Goal: Task Accomplishment & Management: Use online tool/utility

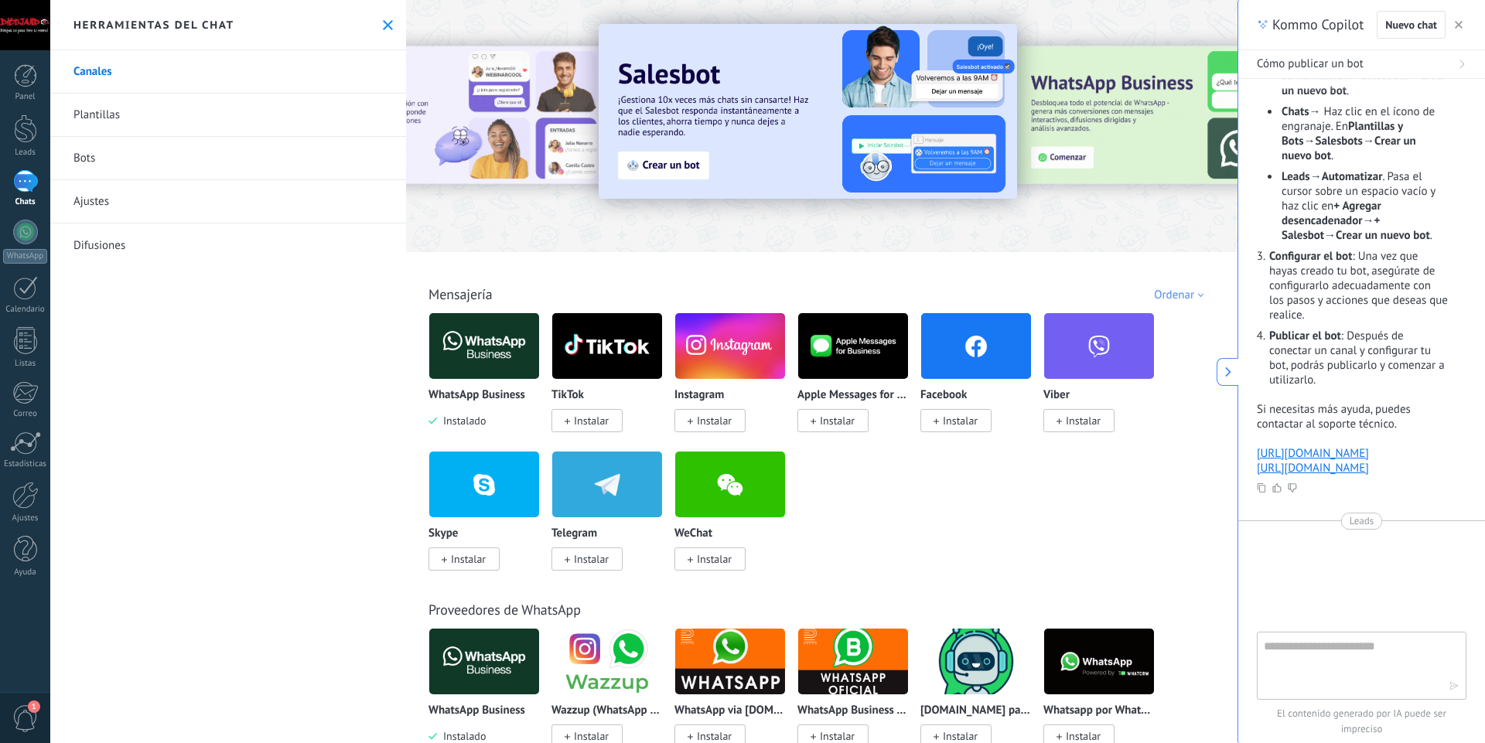
scroll to position [260, 0]
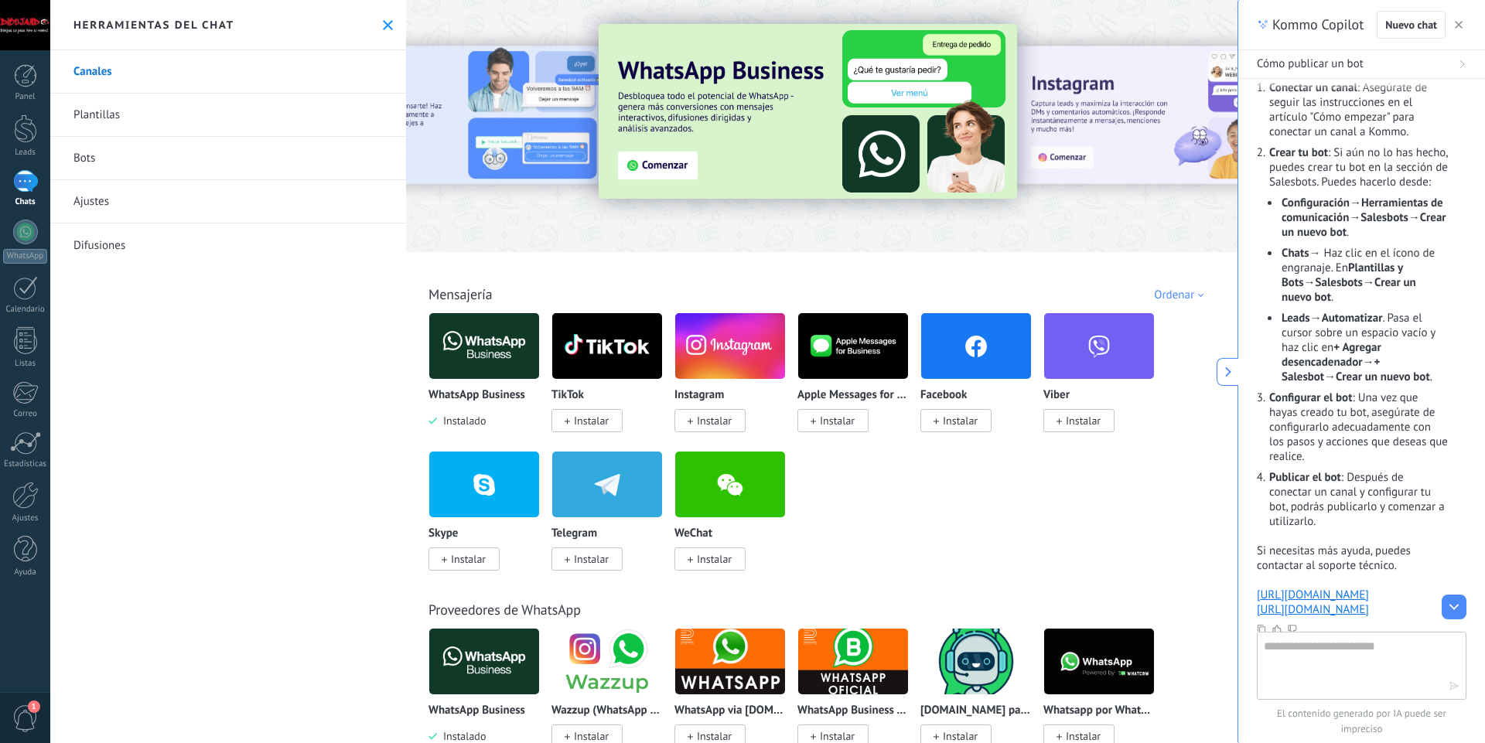
drag, startPoint x: 1151, startPoint y: 324, endPoint x: 1210, endPoint y: 223, distance: 117.5
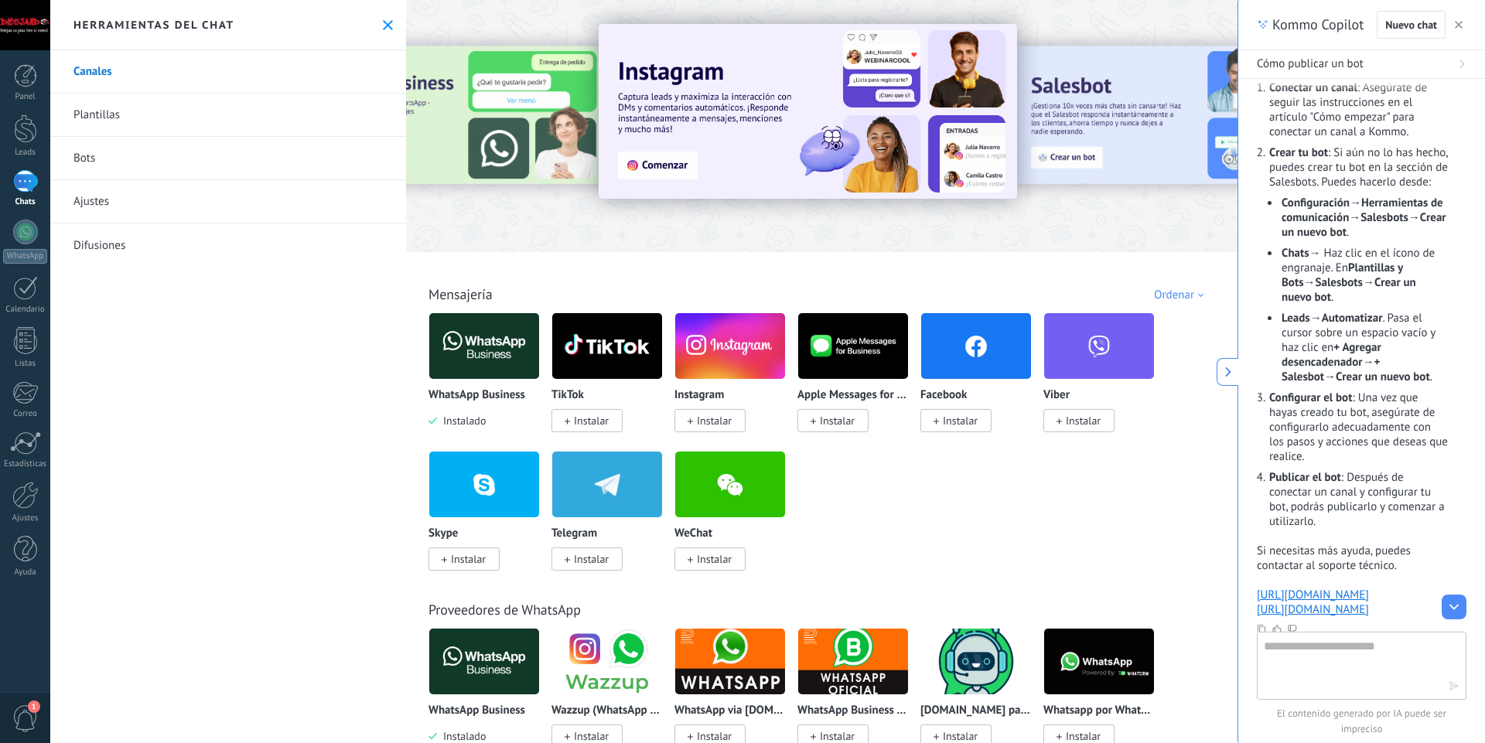
click at [507, 360] on img at bounding box center [484, 346] width 110 height 75
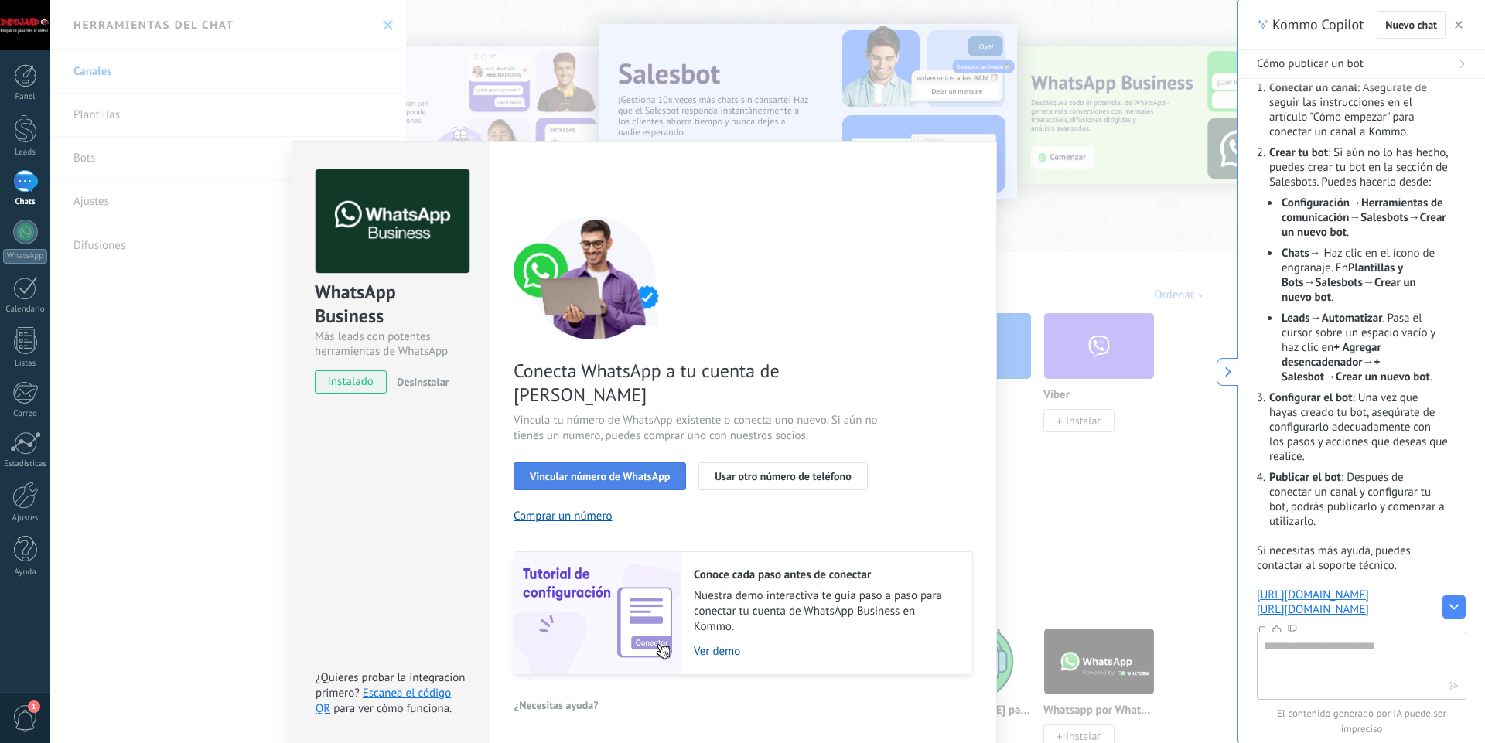
click at [597, 465] on button "Vincular número de WhatsApp" at bounding box center [600, 476] width 172 height 28
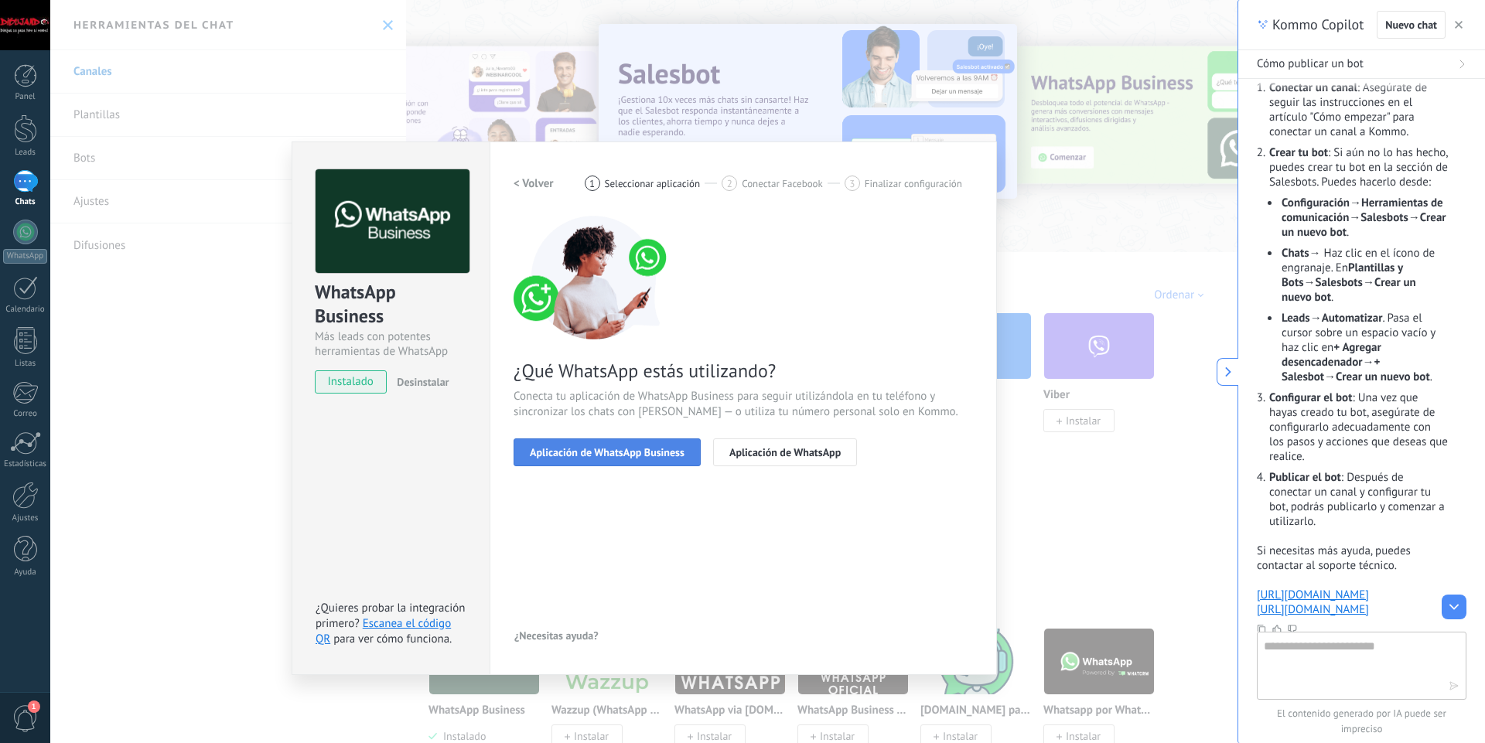
click at [687, 454] on button "Aplicación de WhatsApp Business" at bounding box center [607, 453] width 187 height 28
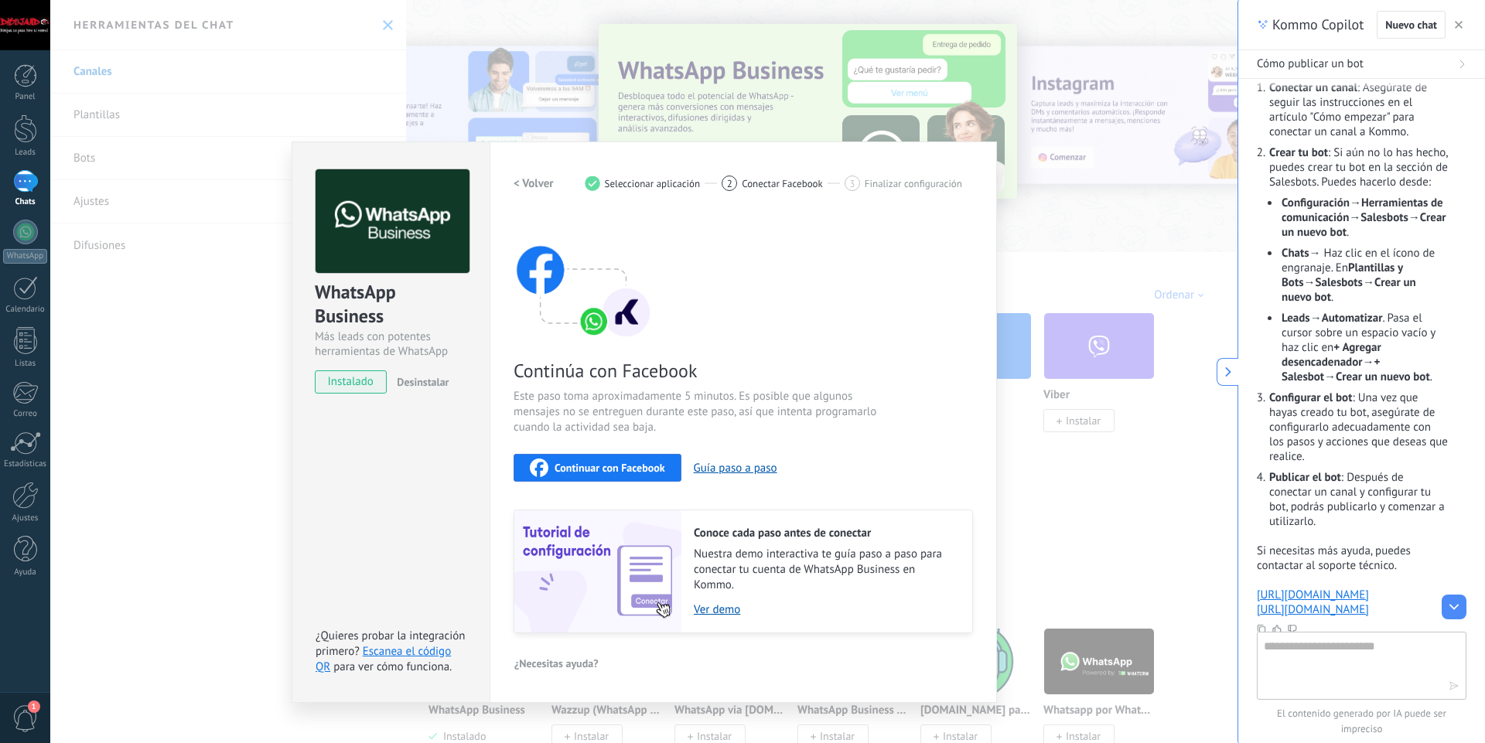
click at [1080, 224] on div "WhatsApp Business Más leads con potentes herramientas de WhatsApp instalado Des…" at bounding box center [643, 371] width 1187 height 743
